Goal: Information Seeking & Learning: Learn about a topic

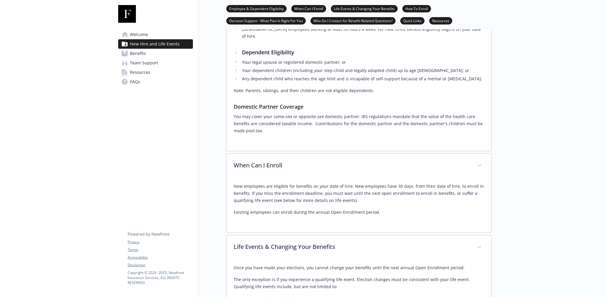
scroll to position [431, 0]
